Goal: Navigation & Orientation: Find specific page/section

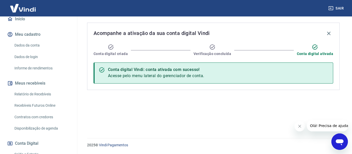
scroll to position [57, 0]
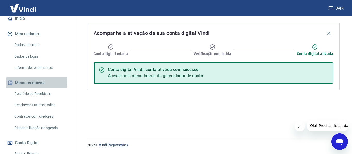
click at [31, 82] on button "Meus recebíveis" at bounding box center [38, 82] width 65 height 11
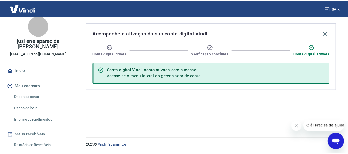
scroll to position [0, 0]
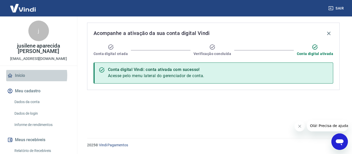
click at [27, 76] on link "Início" at bounding box center [38, 75] width 65 height 11
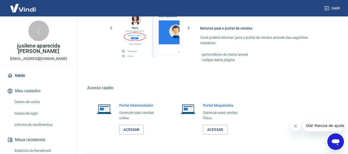
scroll to position [307, 0]
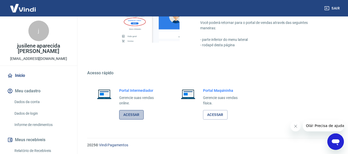
click at [129, 120] on link "Acessar" at bounding box center [131, 115] width 24 height 10
